Goal: Task Accomplishment & Management: Use online tool/utility

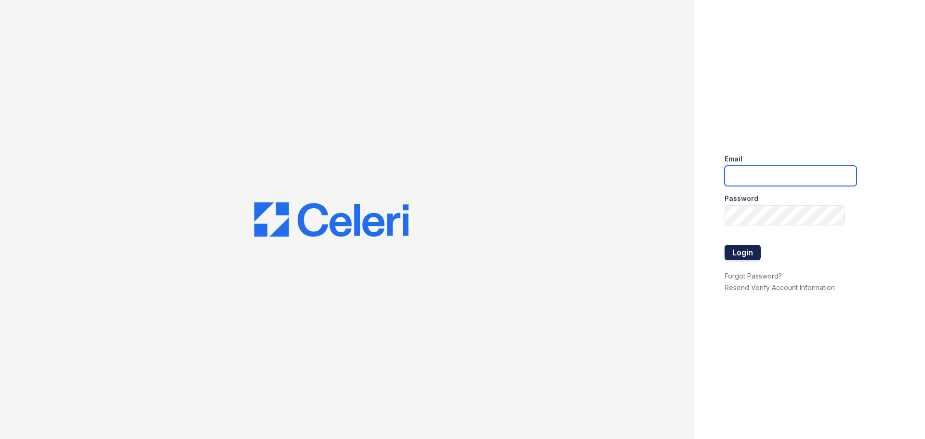
type input "[EMAIL_ADDRESS][DOMAIN_NAME]"
click at [742, 247] on button "Login" at bounding box center [742, 252] width 36 height 15
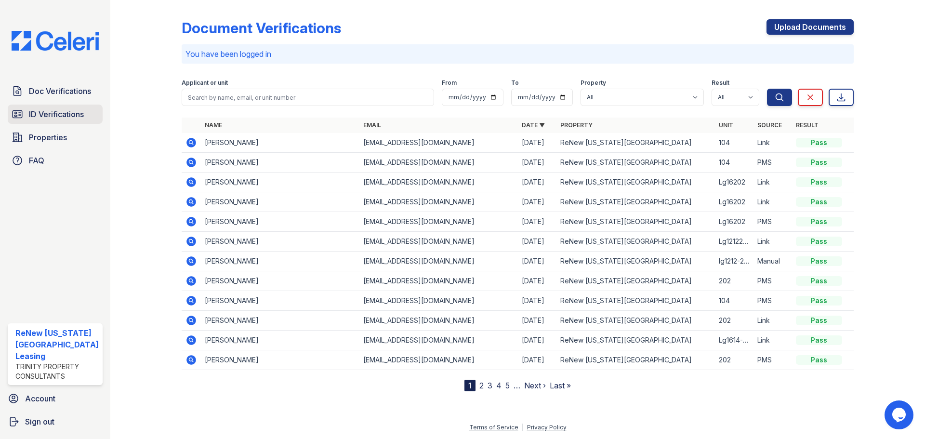
click at [64, 115] on span "ID Verifications" at bounding box center [56, 114] width 55 height 12
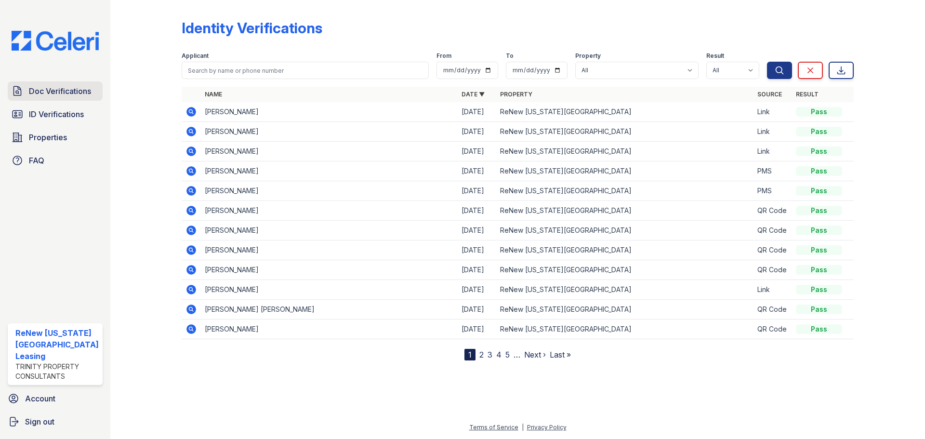
click at [53, 91] on span "Doc Verifications" at bounding box center [60, 91] width 62 height 12
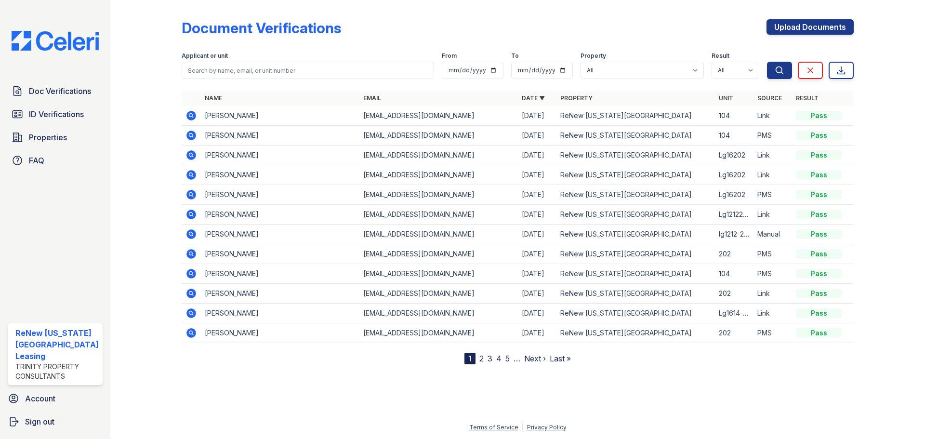
click at [185, 117] on icon at bounding box center [191, 116] width 12 height 12
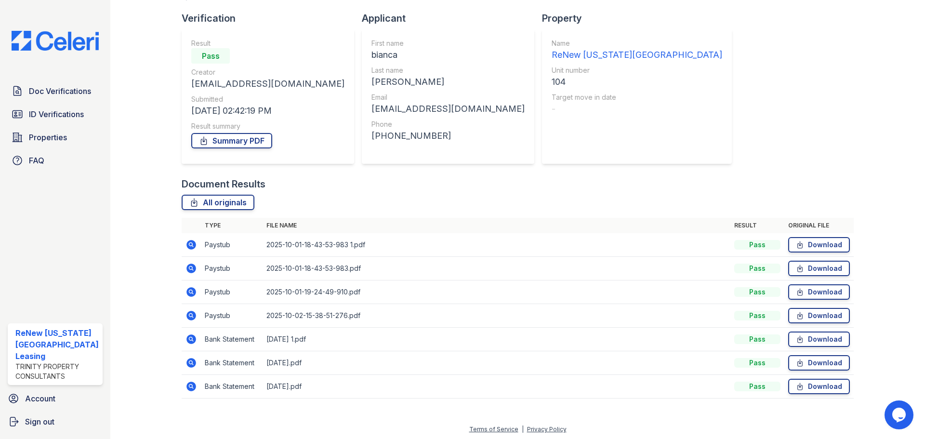
scroll to position [62, 0]
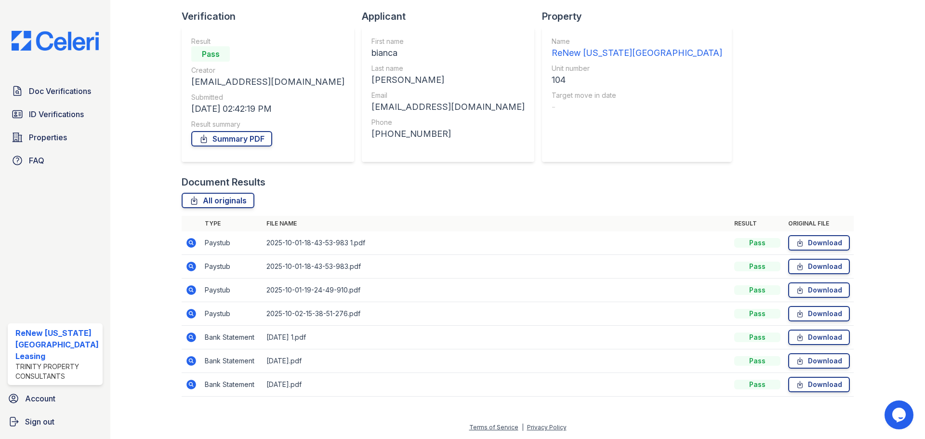
click at [188, 311] on icon at bounding box center [191, 314] width 10 height 10
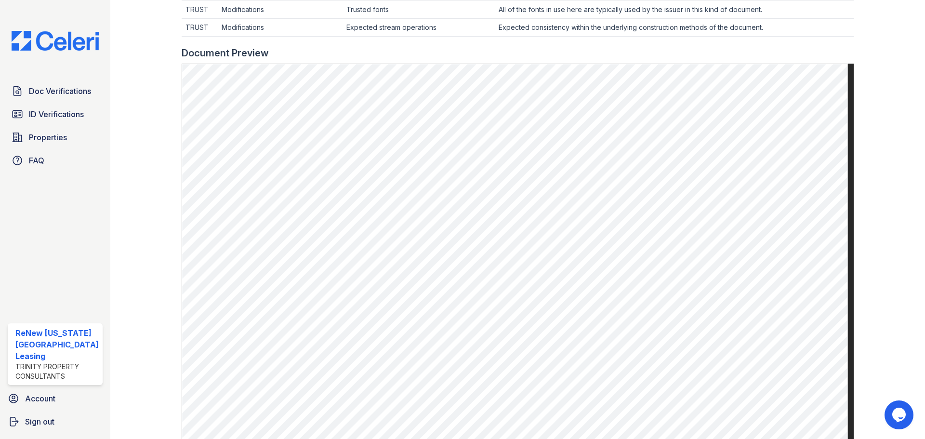
scroll to position [318, 0]
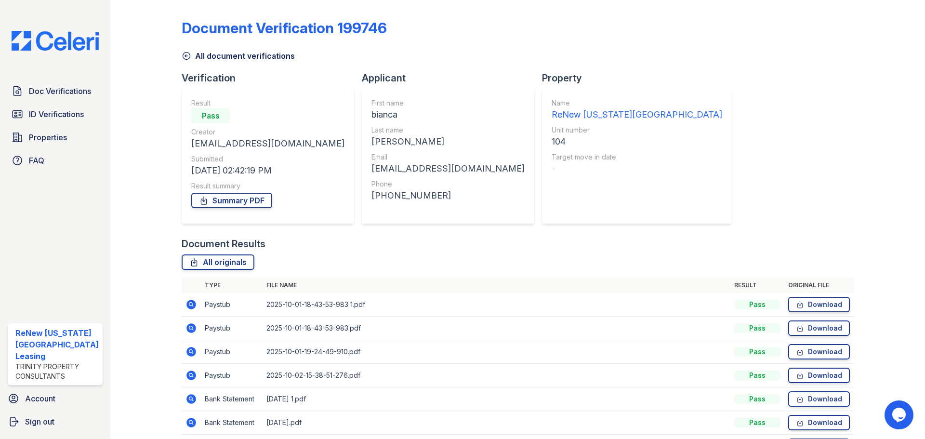
click at [191, 328] on icon at bounding box center [191, 328] width 12 height 12
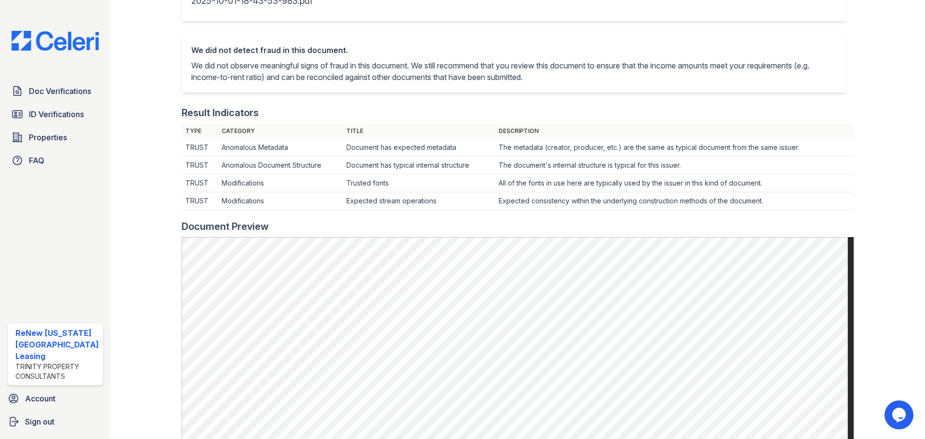
scroll to position [385, 0]
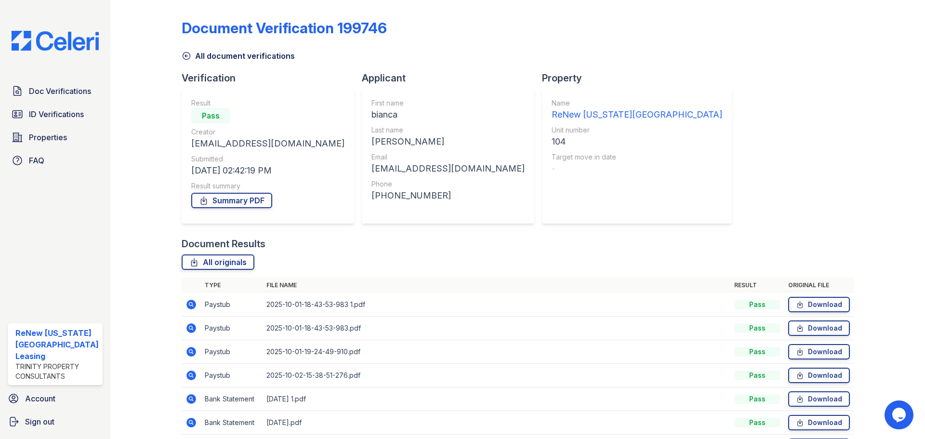
click at [189, 352] on icon at bounding box center [190, 351] width 2 height 2
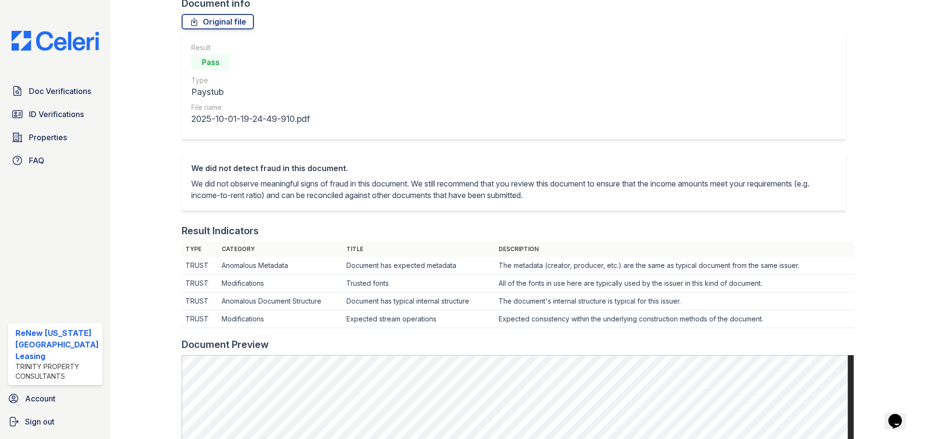
scroll to position [241, 0]
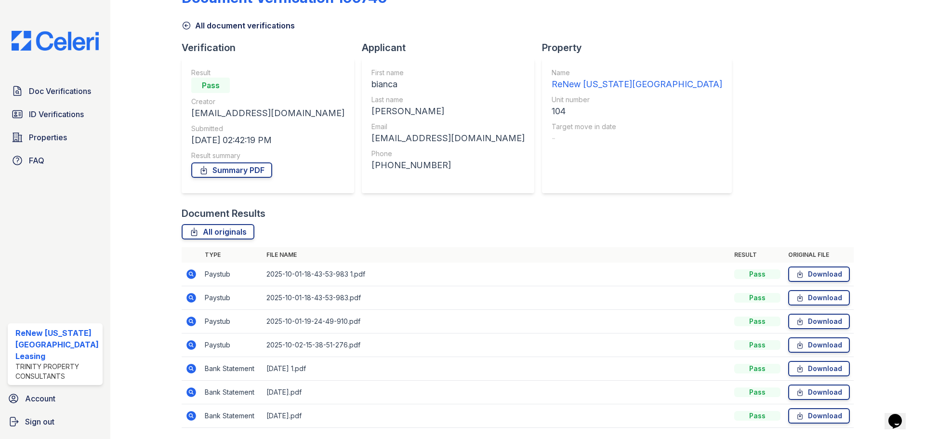
scroll to position [62, 0]
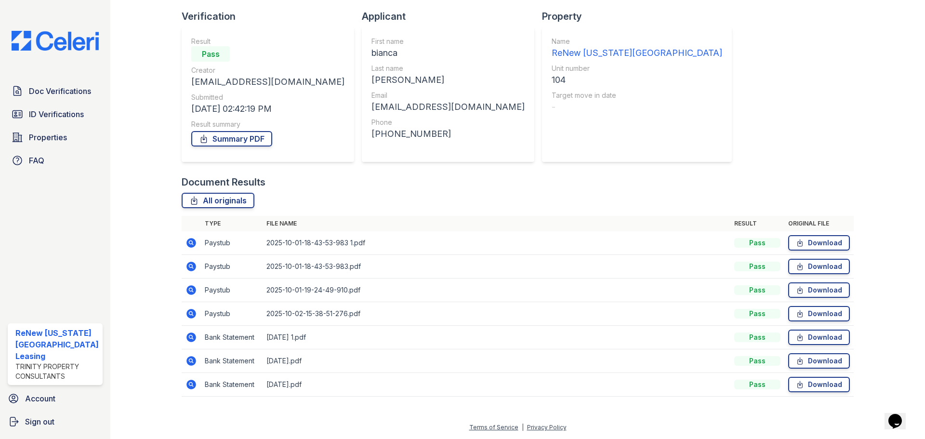
click at [189, 311] on icon at bounding box center [191, 314] width 10 height 10
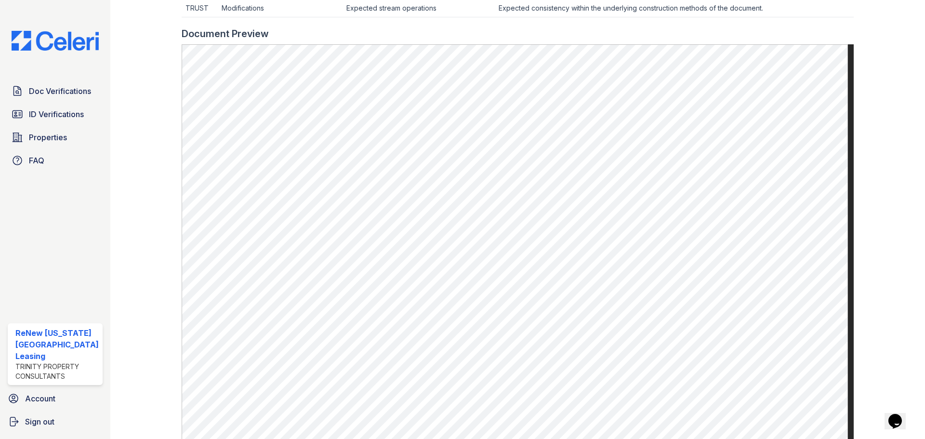
scroll to position [433, 0]
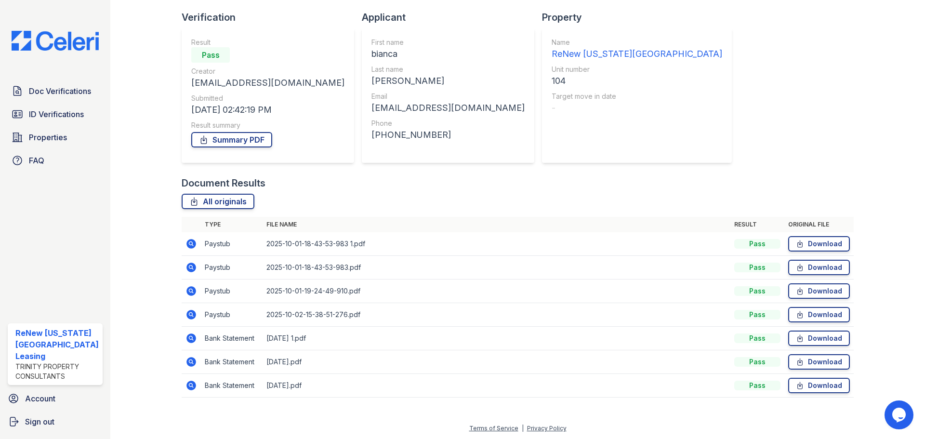
scroll to position [62, 0]
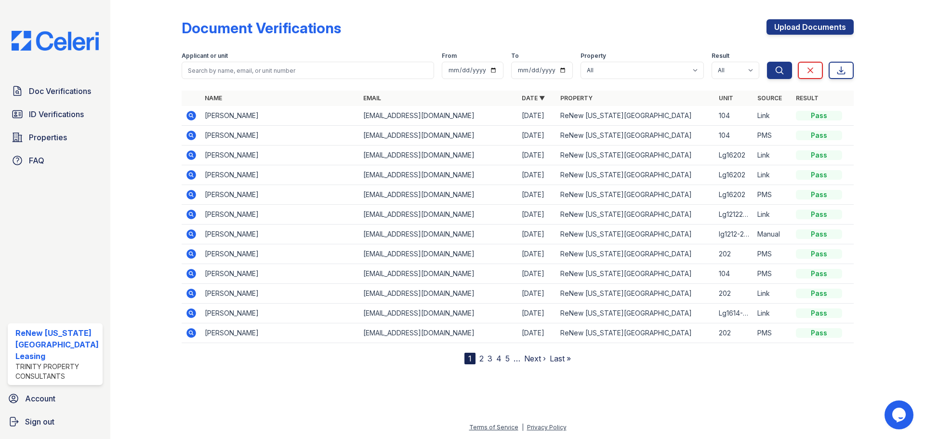
click at [189, 272] on icon at bounding box center [191, 274] width 12 height 12
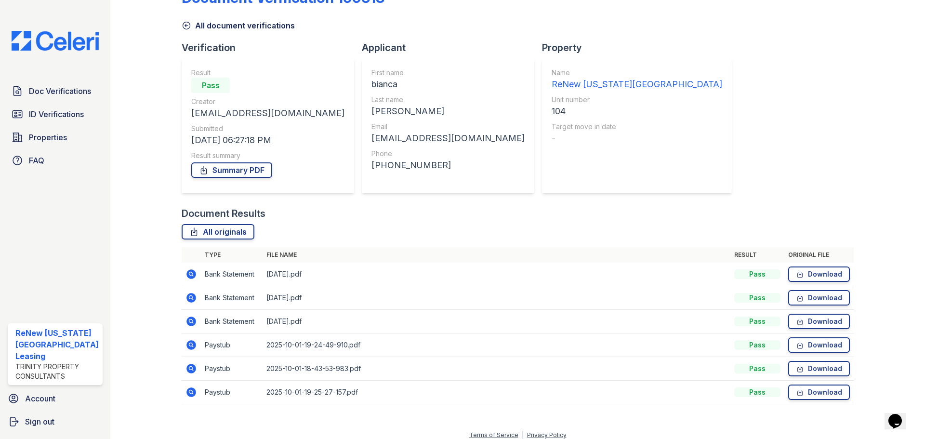
scroll to position [38, 0]
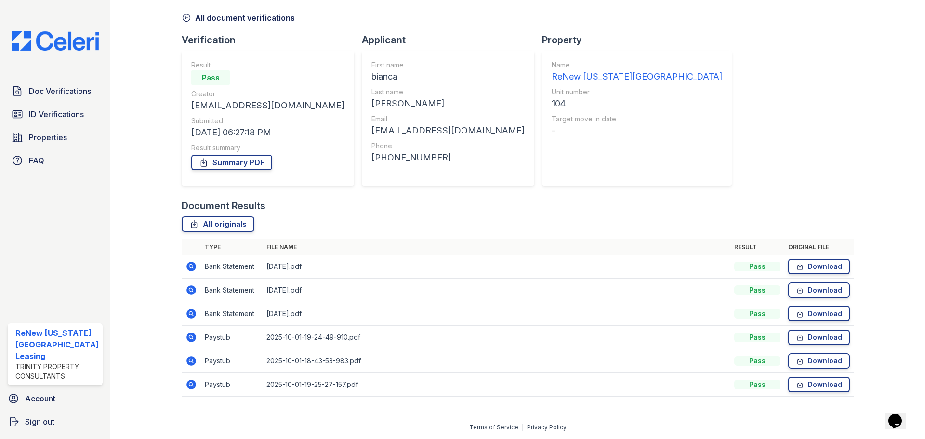
click at [190, 340] on icon at bounding box center [191, 337] width 10 height 10
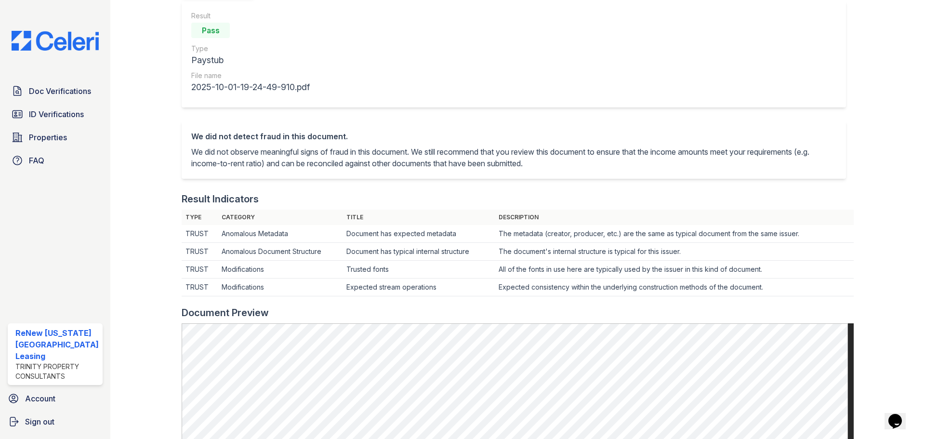
scroll to position [241, 0]
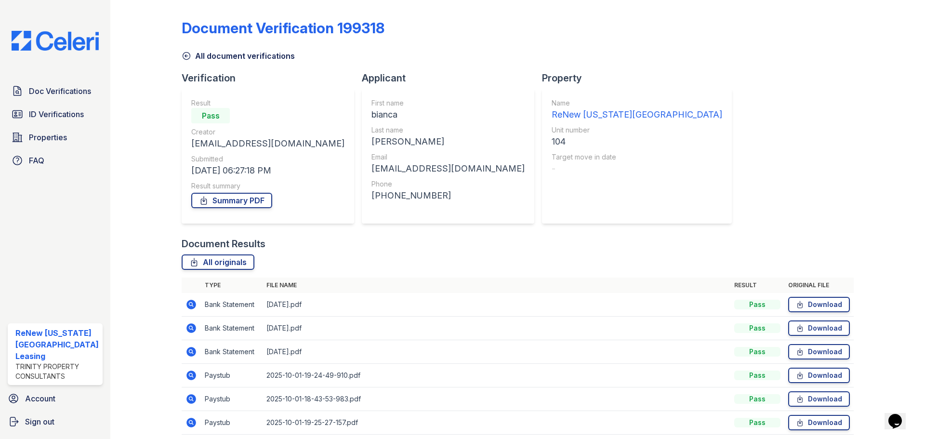
click at [190, 397] on icon at bounding box center [190, 398] width 2 height 2
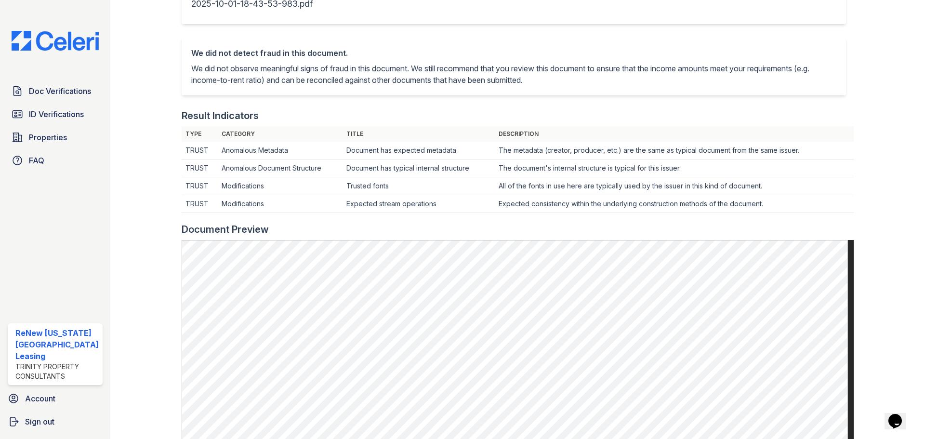
scroll to position [241, 0]
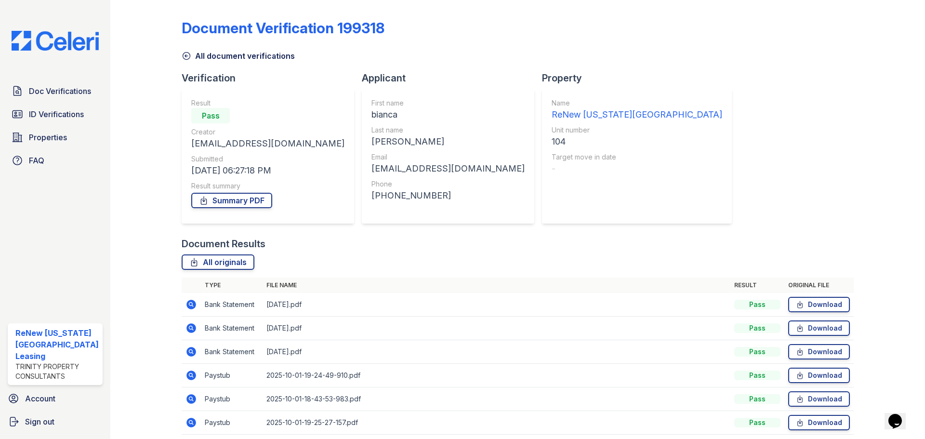
click at [192, 371] on icon at bounding box center [191, 375] width 10 height 10
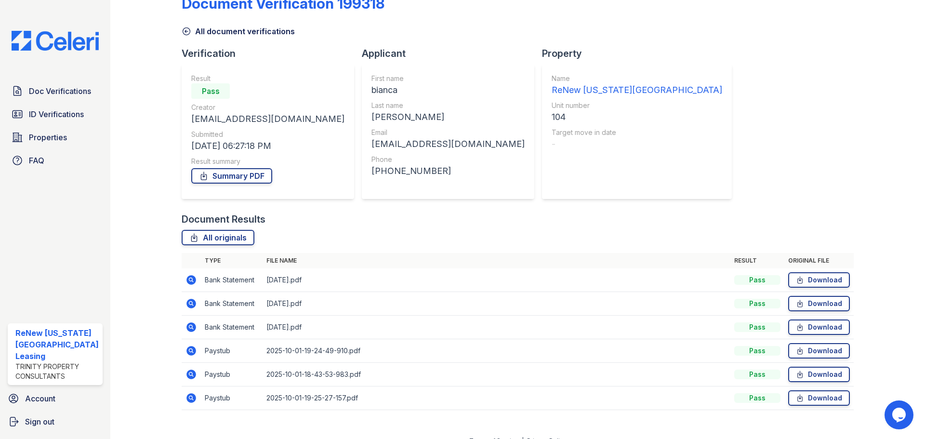
scroll to position [38, 0]
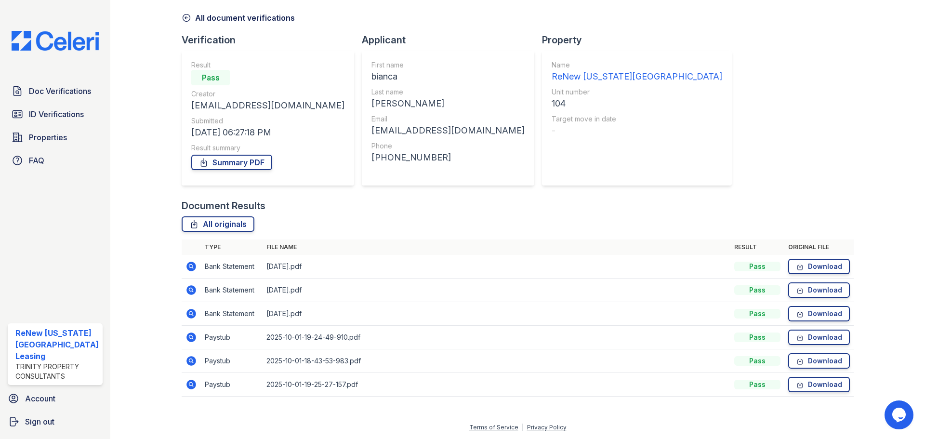
click at [190, 383] on icon at bounding box center [190, 383] width 2 height 2
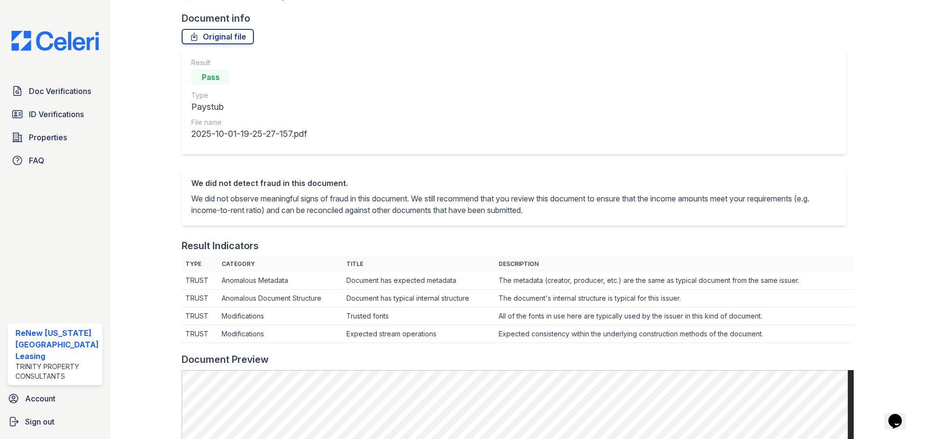
scroll to position [241, 0]
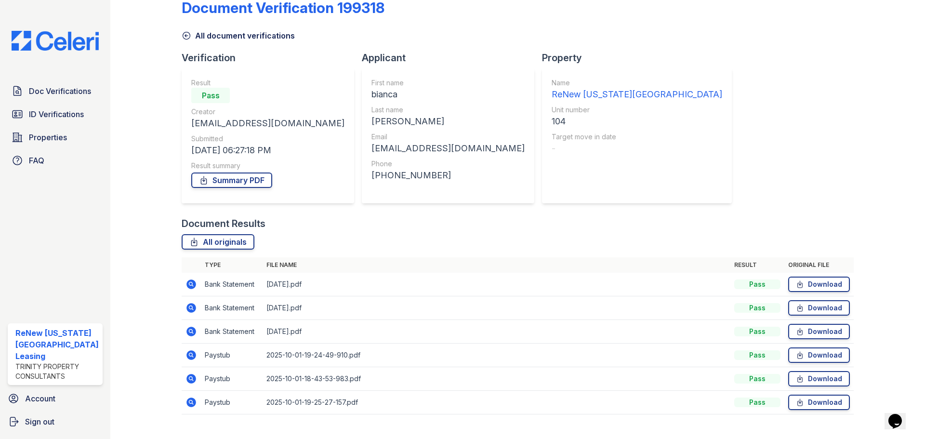
scroll to position [38, 0]
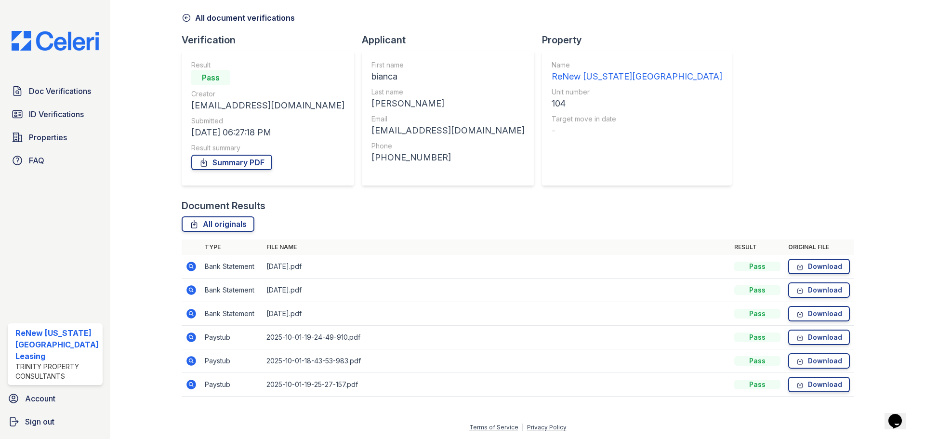
click at [188, 335] on icon at bounding box center [191, 337] width 10 height 10
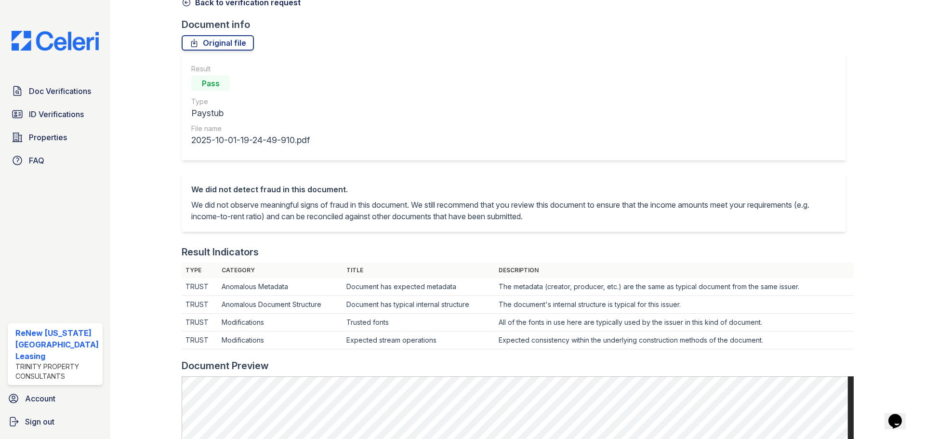
scroll to position [193, 0]
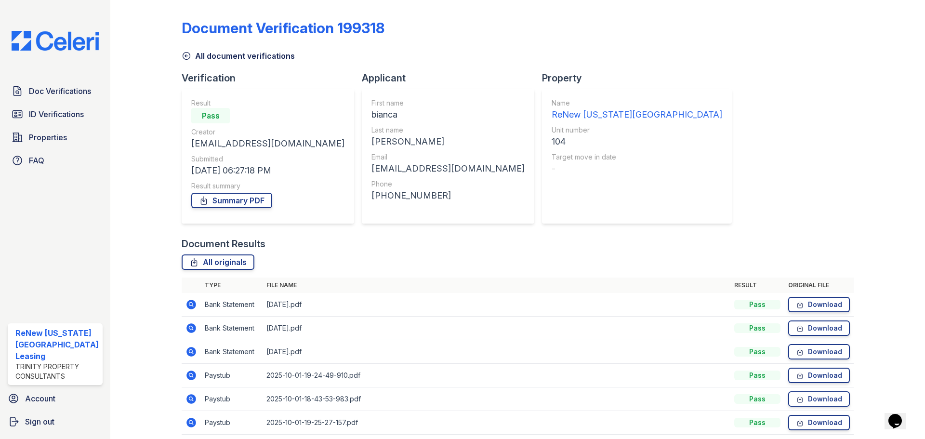
click at [188, 401] on icon at bounding box center [191, 399] width 10 height 10
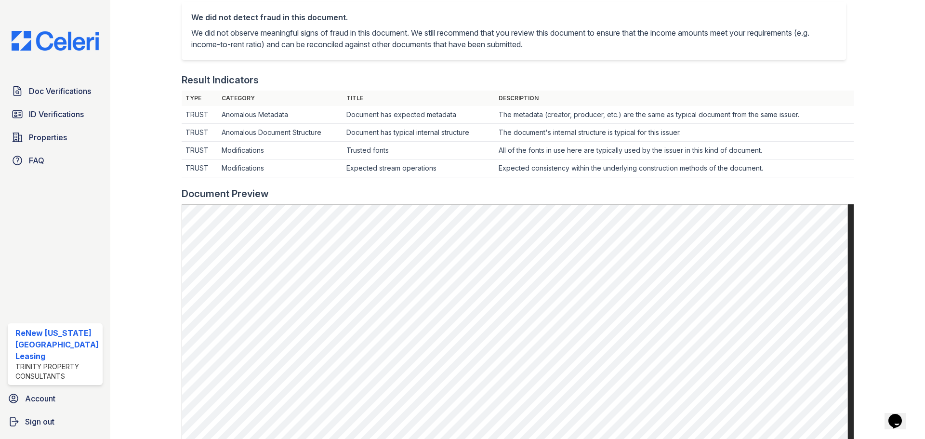
scroll to position [337, 0]
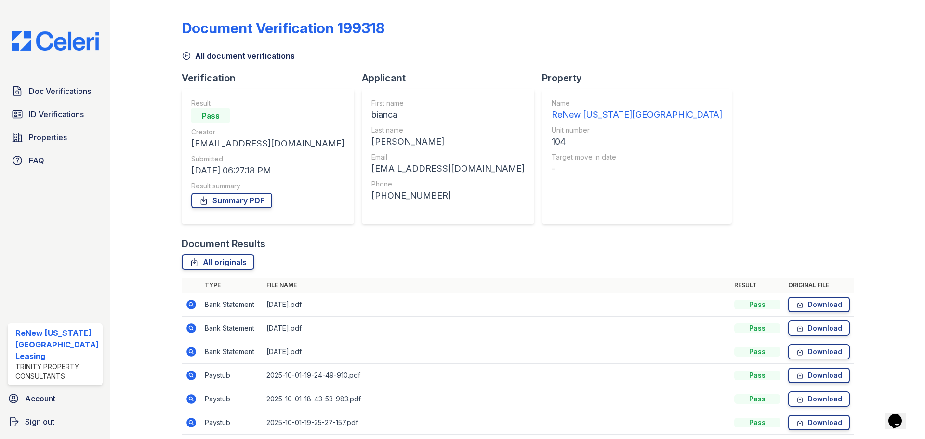
click at [189, 350] on icon at bounding box center [191, 352] width 12 height 12
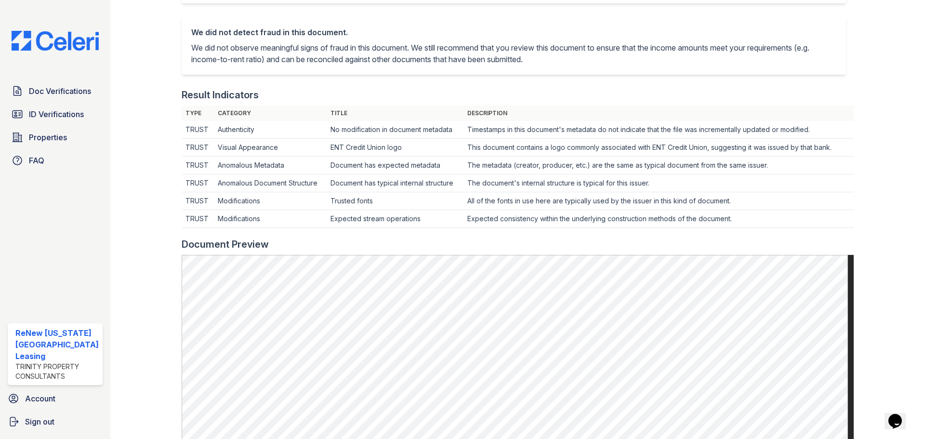
scroll to position [241, 0]
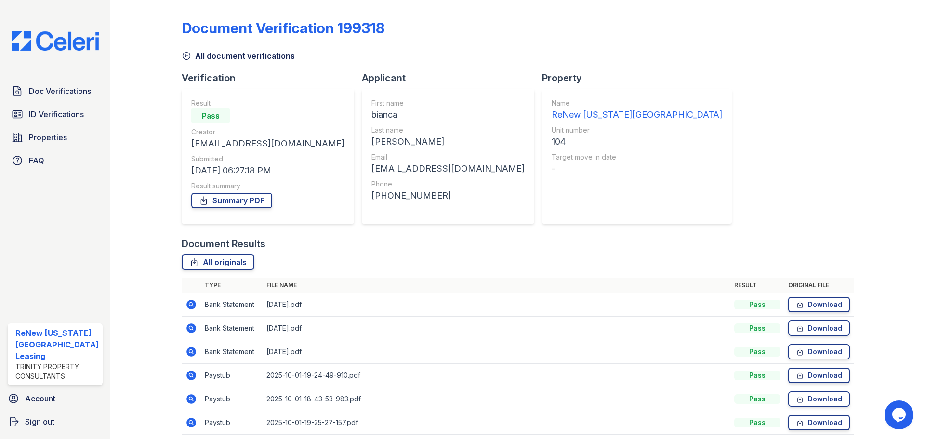
click at [188, 326] on icon at bounding box center [191, 328] width 12 height 12
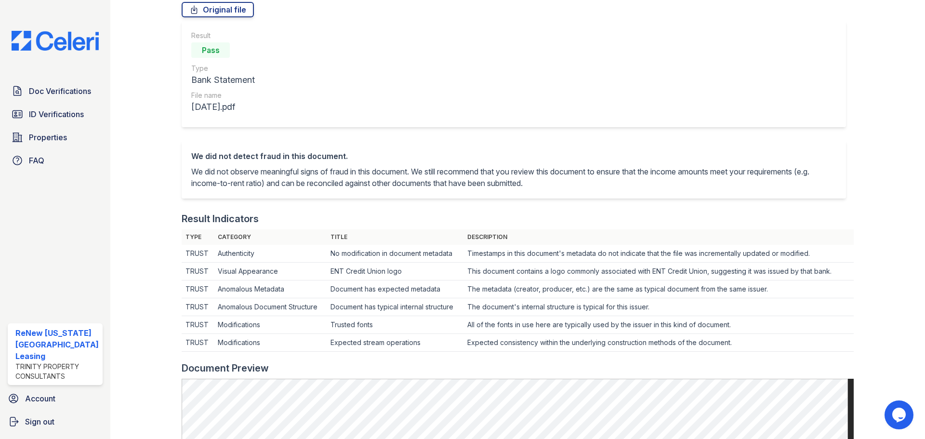
scroll to position [241, 0]
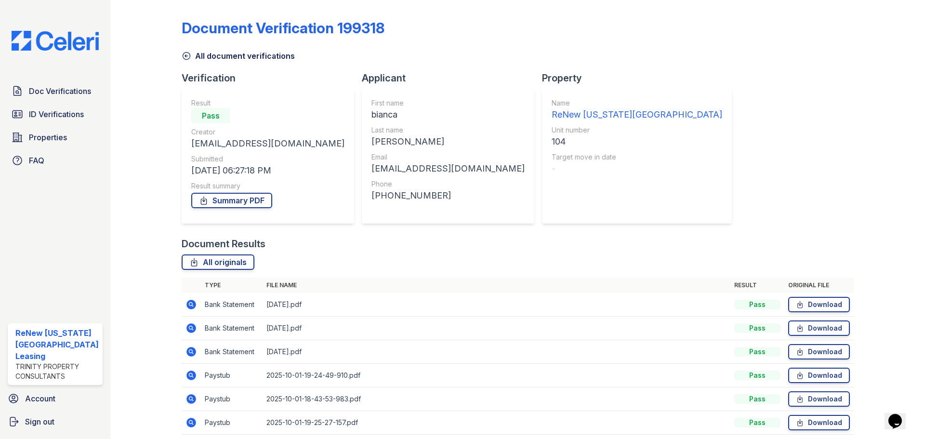
click at [192, 304] on icon at bounding box center [191, 305] width 10 height 10
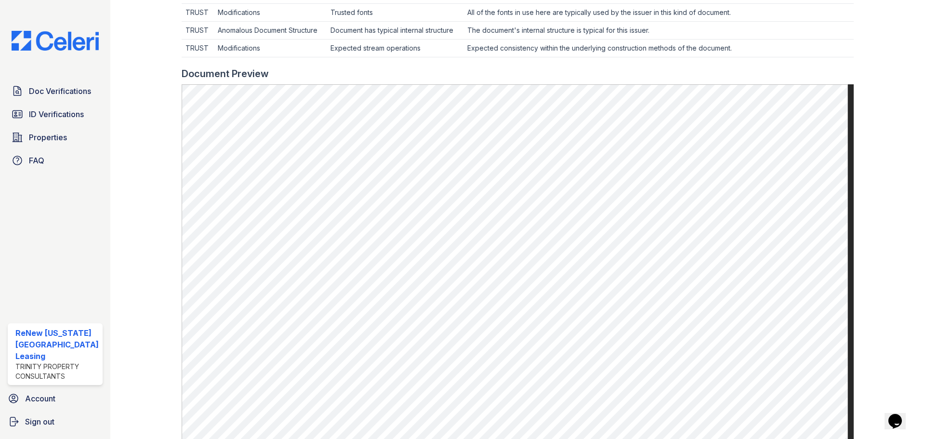
scroll to position [385, 0]
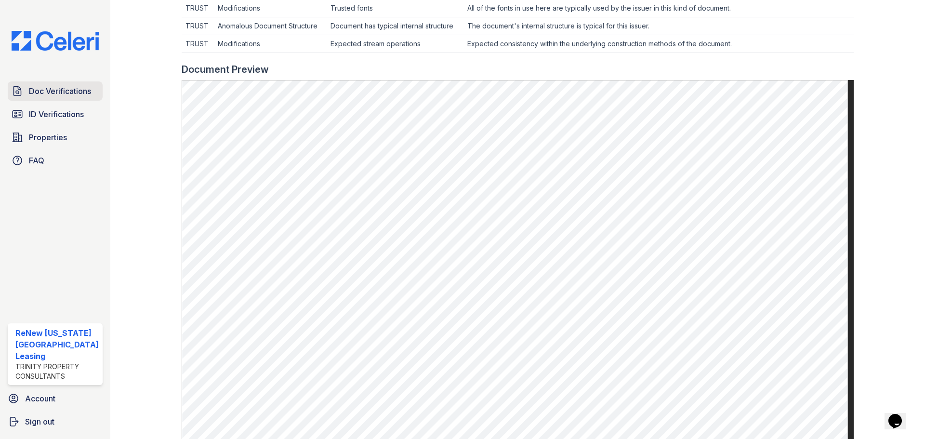
click at [57, 88] on span "Doc Verifications" at bounding box center [60, 91] width 62 height 12
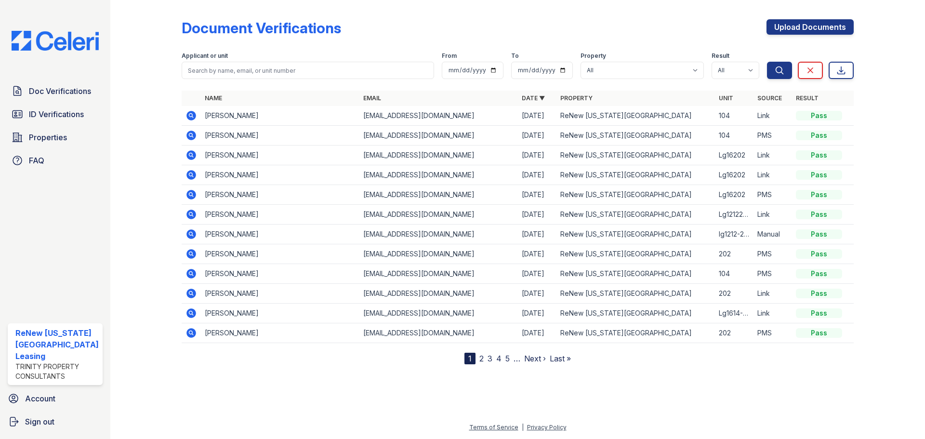
click at [192, 133] on icon at bounding box center [191, 136] width 10 height 10
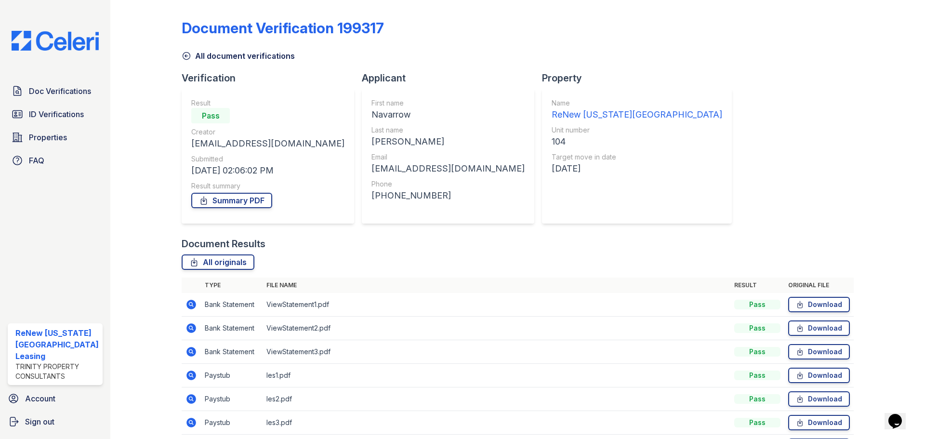
click at [189, 373] on icon at bounding box center [191, 375] width 12 height 12
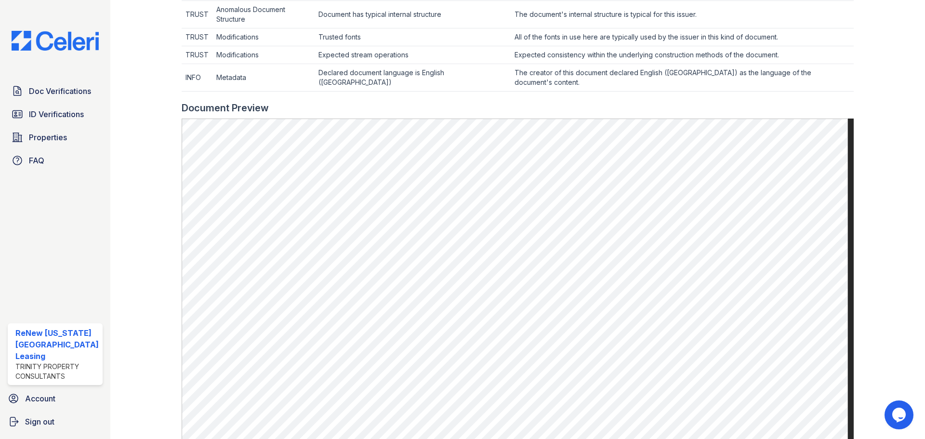
scroll to position [385, 0]
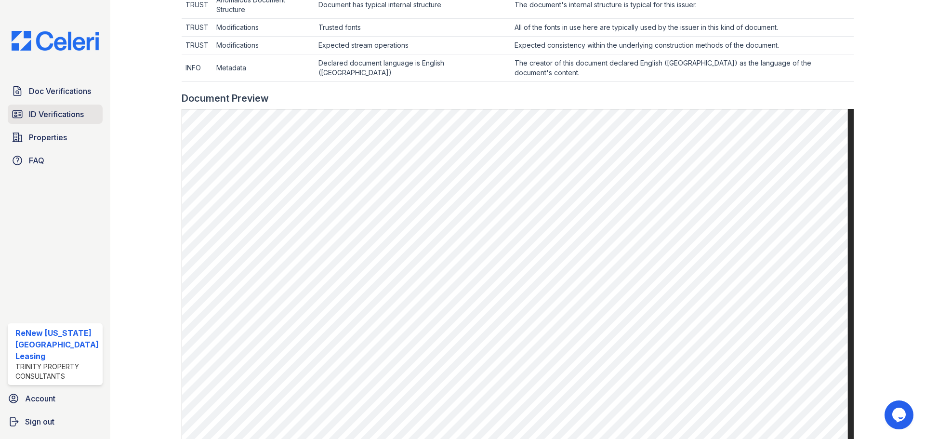
click at [58, 110] on span "ID Verifications" at bounding box center [56, 114] width 55 height 12
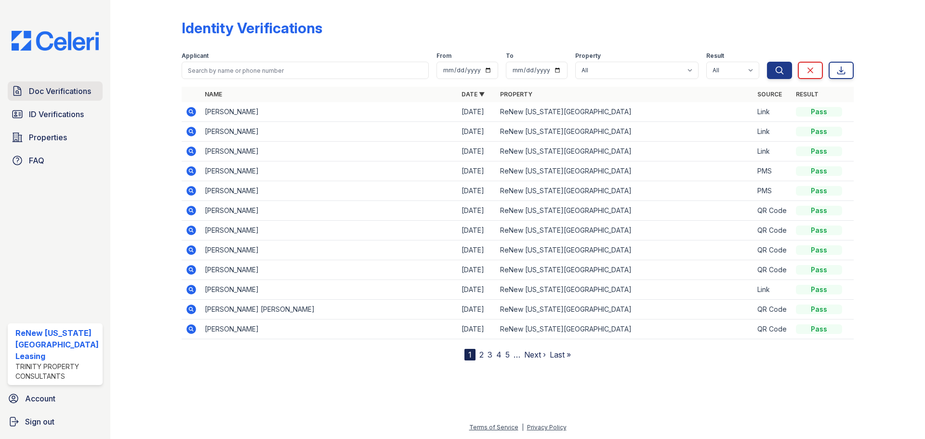
click at [48, 89] on span "Doc Verifications" at bounding box center [60, 91] width 62 height 12
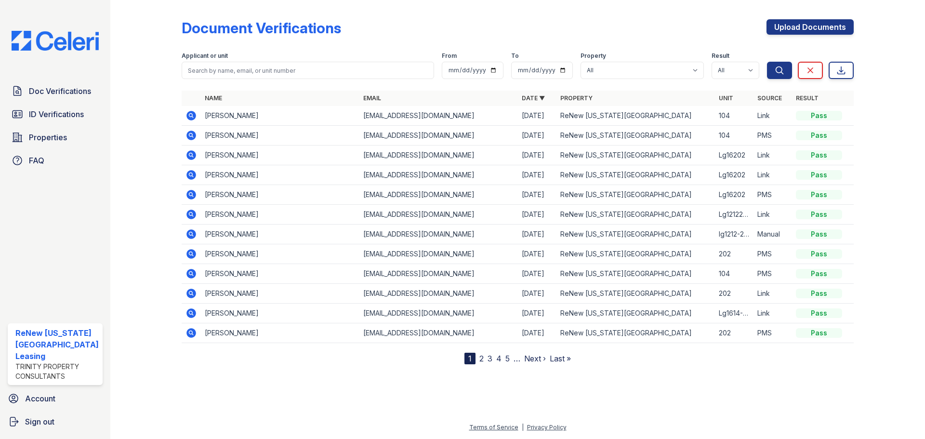
click at [482, 359] on link "2" at bounding box center [481, 359] width 4 height 10
click at [487, 357] on link "1" at bounding box center [486, 359] width 3 height 10
drag, startPoint x: 53, startPoint y: 133, endPoint x: 63, endPoint y: 133, distance: 10.1
click at [53, 133] on span "Properties" at bounding box center [48, 137] width 38 height 12
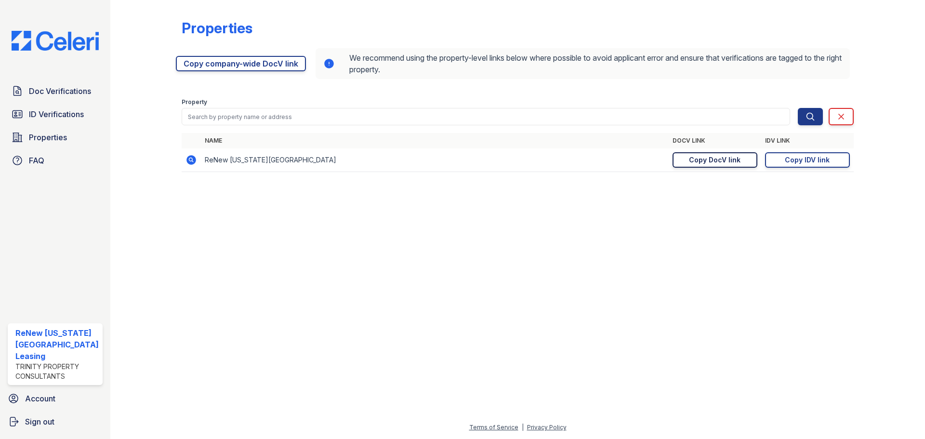
click at [708, 162] on div "Copy DocV link" at bounding box center [715, 160] width 52 height 10
